Goal: Find specific page/section: Find specific page/section

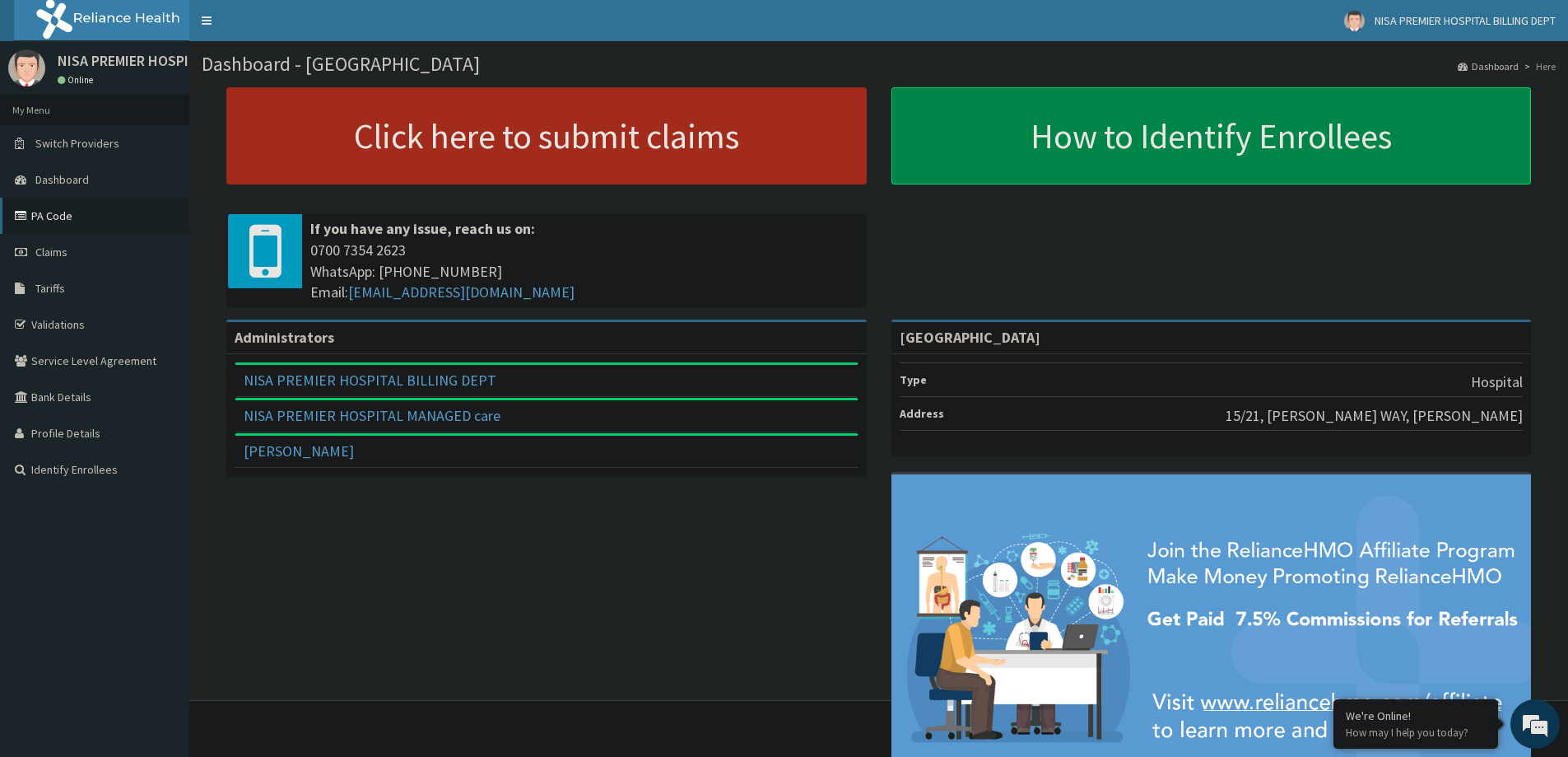
click at [39, 211] on link "PA Code" at bounding box center [94, 216] width 190 height 37
click at [80, 326] on link "Validations" at bounding box center [94, 324] width 190 height 37
